Goal: Information Seeking & Learning: Learn about a topic

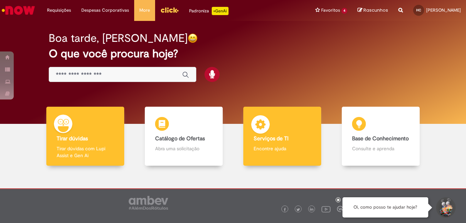
click at [266, 149] on p "Encontre ajuda" at bounding box center [283, 148] width 58 height 7
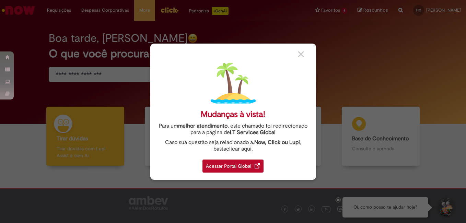
click at [248, 159] on link "Acessar Portal Global" at bounding box center [232, 164] width 61 height 17
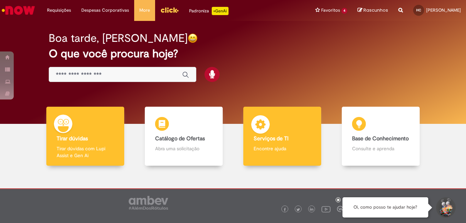
click at [276, 156] on div "Serviços de TI Serviços de TI Encontre ajuda" at bounding box center [282, 136] width 78 height 59
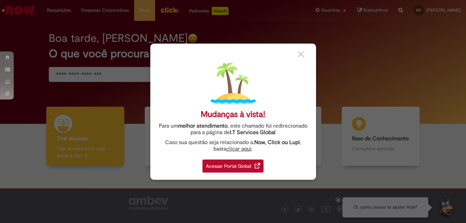
click at [256, 166] on img at bounding box center [257, 165] width 5 height 5
